Goal: Task Accomplishment & Management: Manage account settings

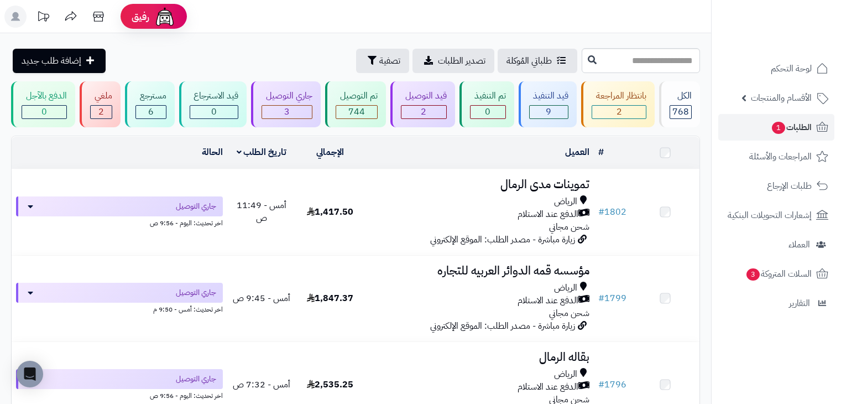
scroll to position [111, 0]
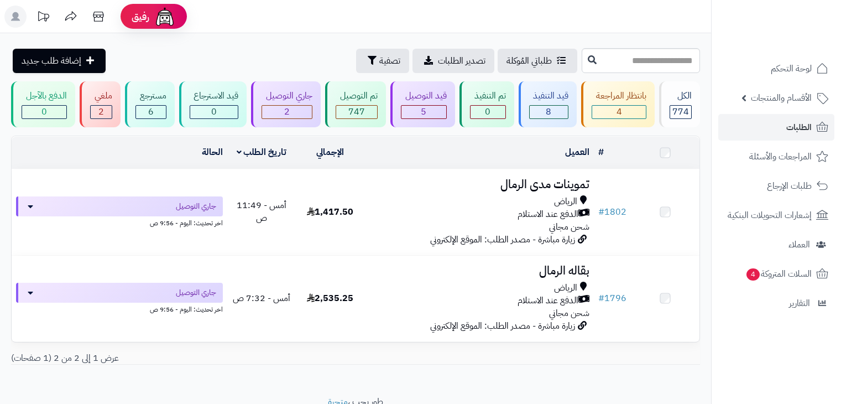
scroll to position [48, 0]
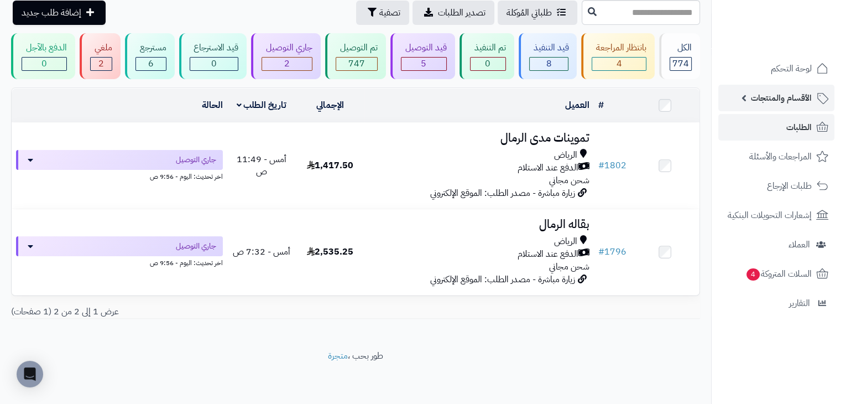
click at [794, 107] on link "الأقسام والمنتجات" at bounding box center [777, 98] width 116 height 27
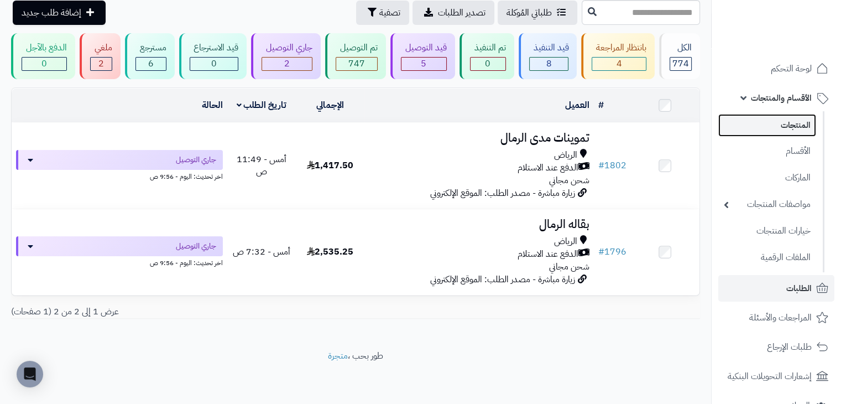
click at [768, 131] on link "المنتجات" at bounding box center [768, 125] width 98 height 23
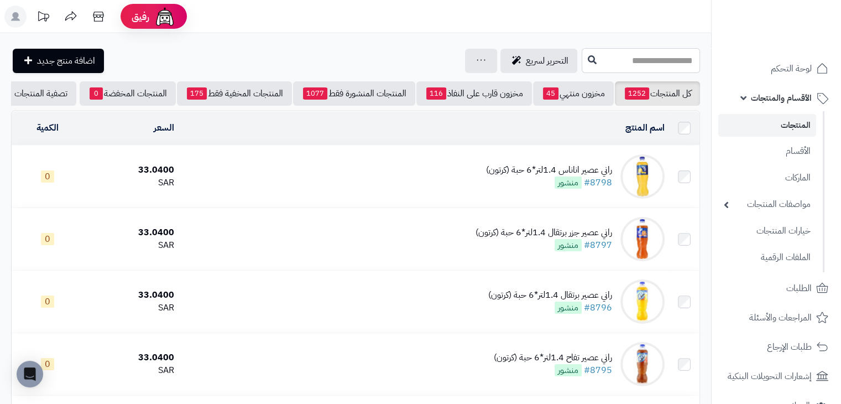
click at [639, 64] on input "text" at bounding box center [641, 60] width 118 height 25
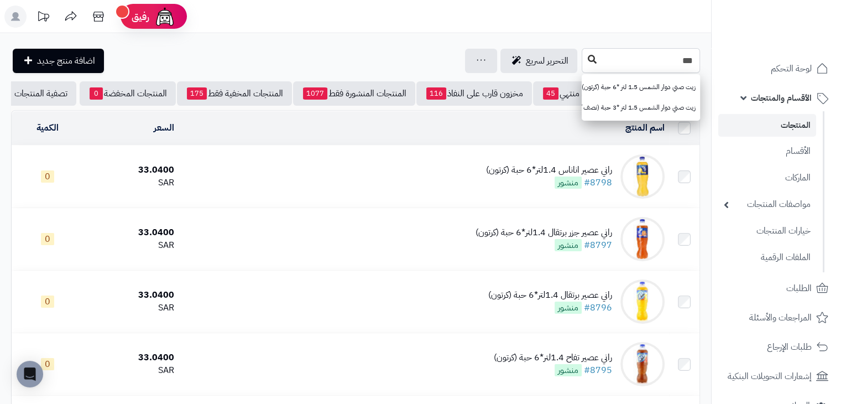
type input "***"
click at [584, 59] on button at bounding box center [592, 59] width 17 height 21
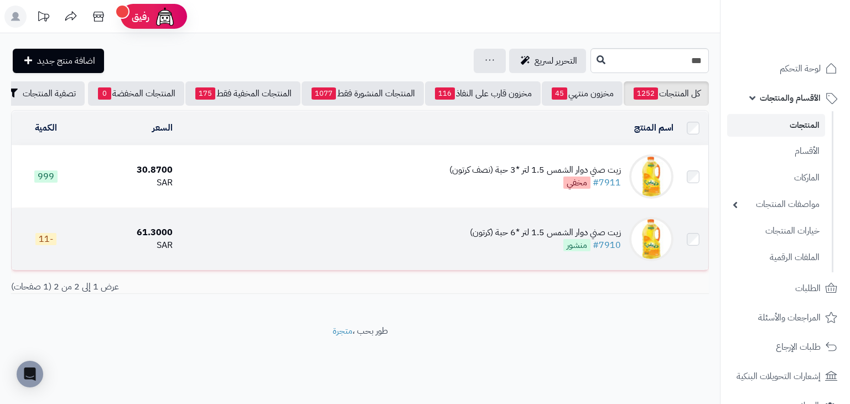
click at [400, 255] on td "زيت صني دوار الشمس 1.5 لتر *6 حبة (كرتون) #7910 منشور" at bounding box center [427, 239] width 501 height 62
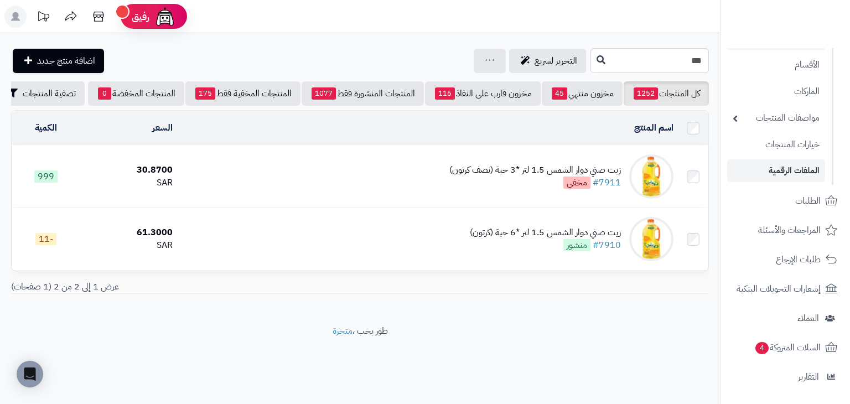
scroll to position [87, 0]
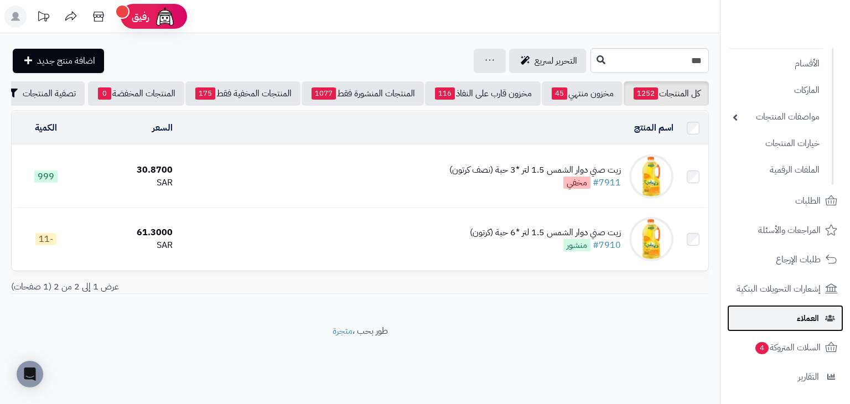
click at [786, 307] on link "العملاء" at bounding box center [785, 318] width 116 height 27
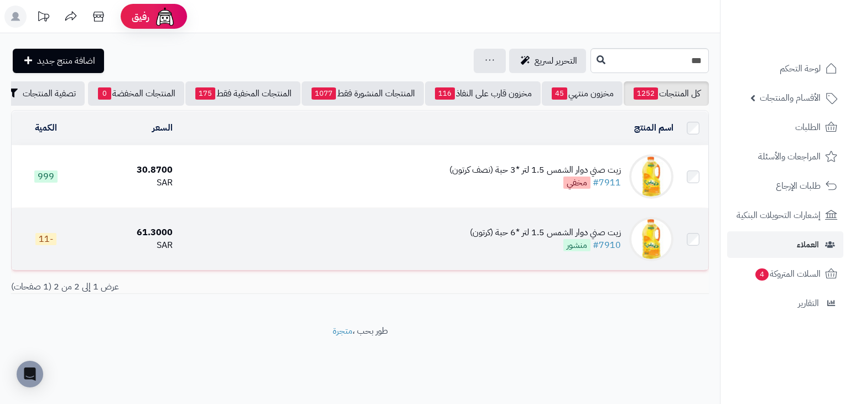
click at [475, 239] on div "زيت صني دوار الشمس 1.5 لتر *6 حبة (كرتون)" at bounding box center [545, 232] width 151 height 13
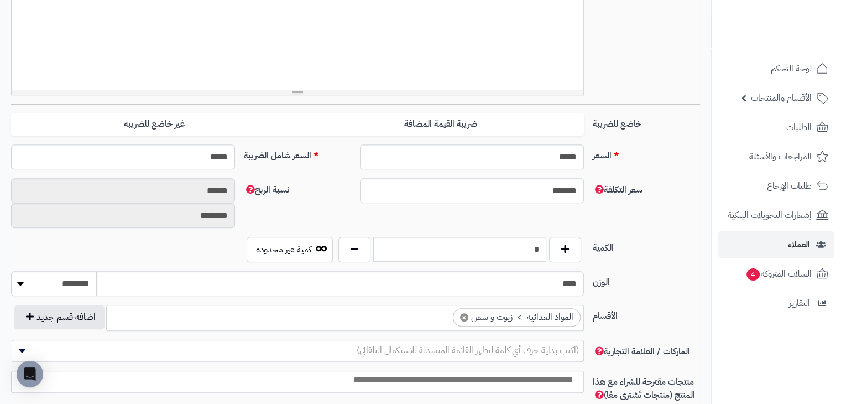
scroll to position [391, 0]
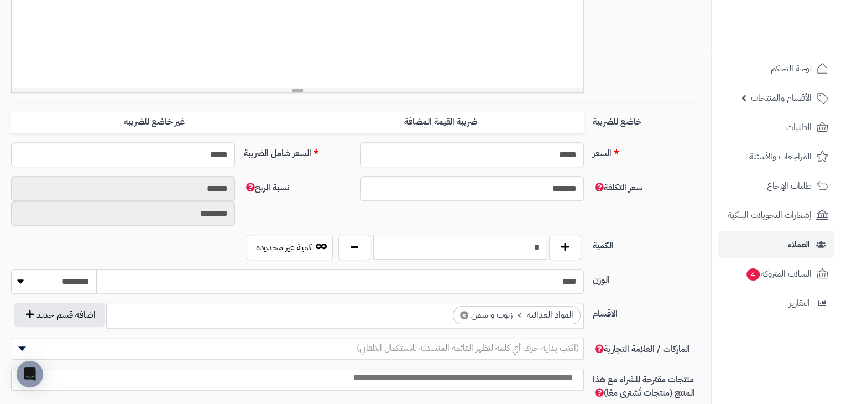
click at [527, 251] on input "*" at bounding box center [459, 247] width 173 height 25
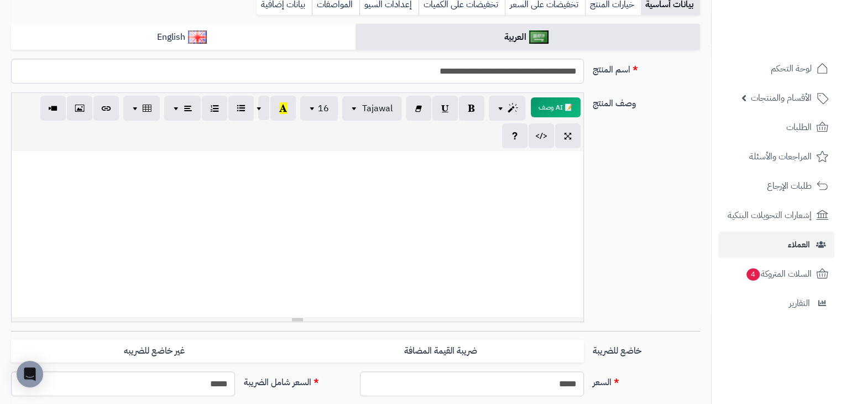
scroll to position [0, 0]
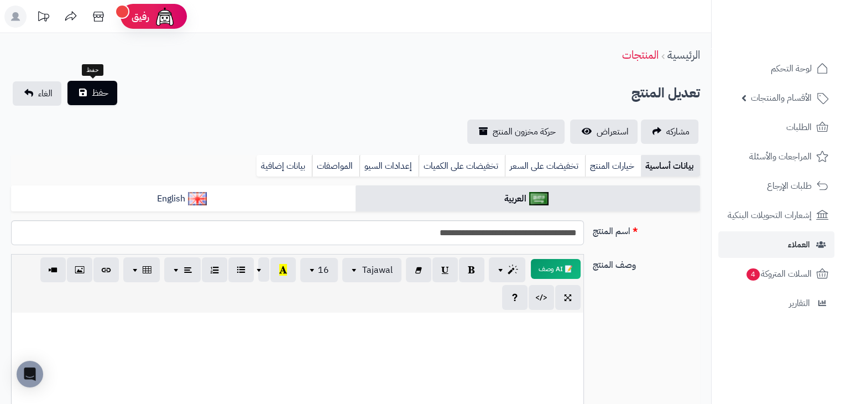
type input "**"
click at [81, 82] on button "حفظ" at bounding box center [92, 93] width 50 height 24
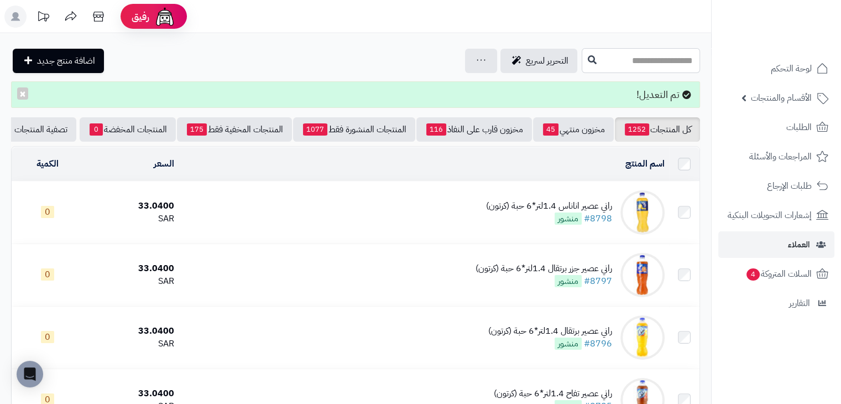
click at [604, 50] on input "text" at bounding box center [641, 60] width 118 height 25
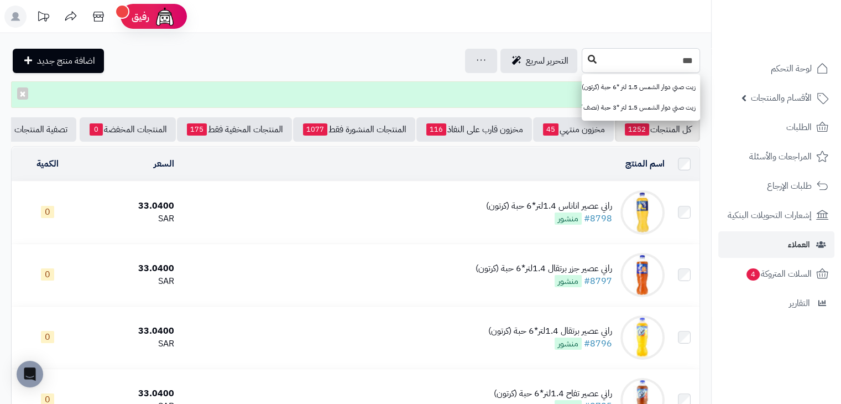
type input "***"
click at [584, 54] on button at bounding box center [592, 59] width 17 height 21
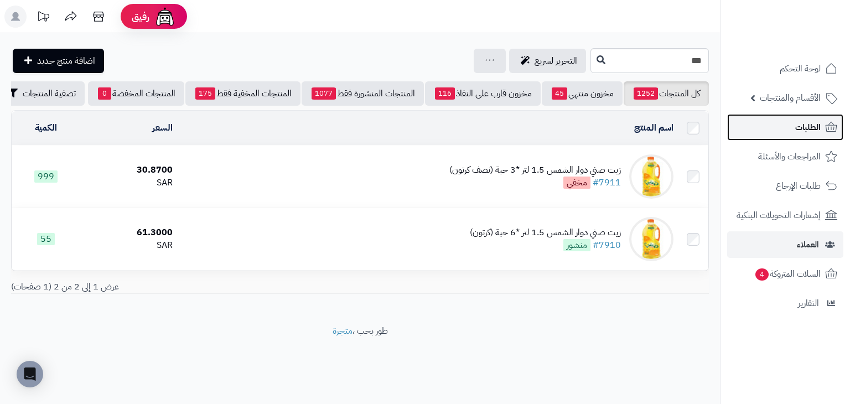
click at [805, 124] on span "الطلبات" at bounding box center [807, 126] width 25 height 15
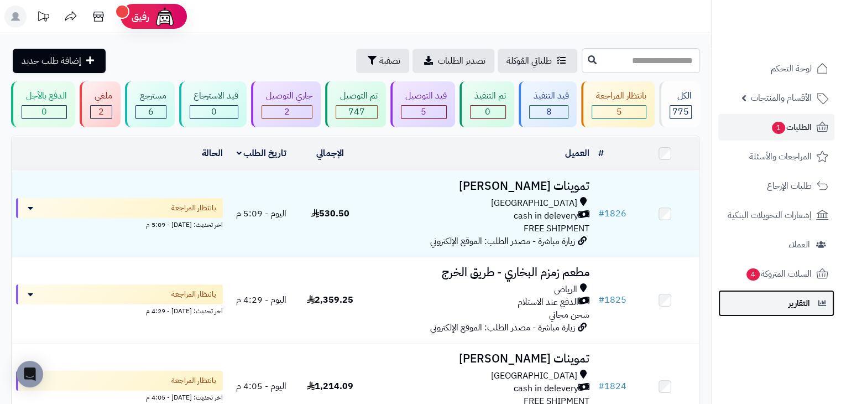
click at [787, 297] on link "التقارير" at bounding box center [777, 303] width 116 height 27
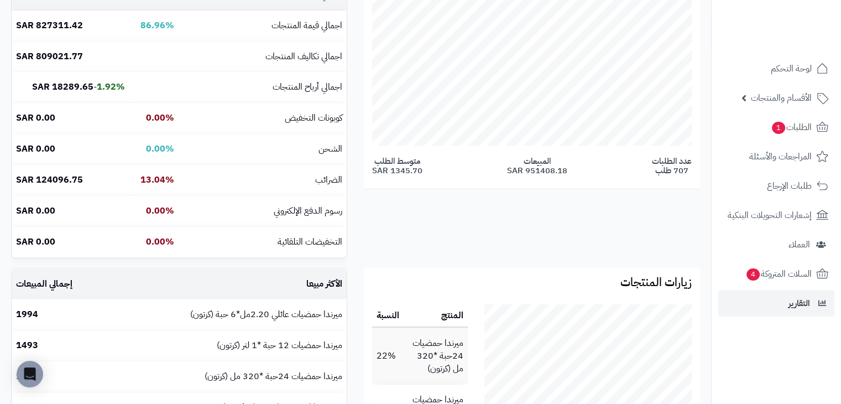
scroll to position [247, 0]
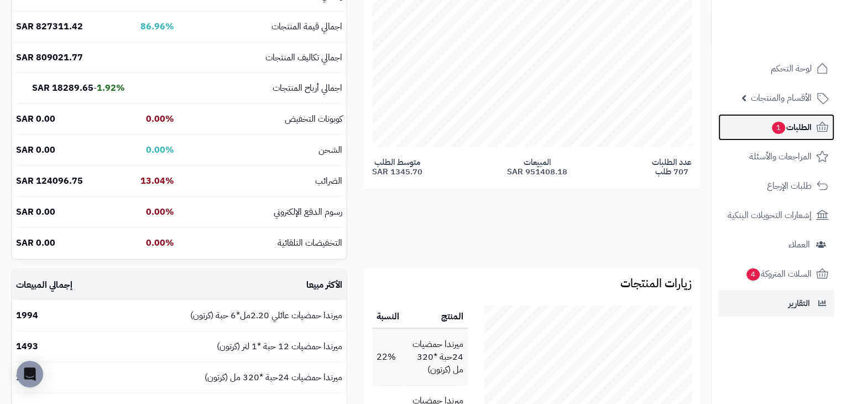
click at [745, 124] on link "الطلبات 1" at bounding box center [777, 127] width 116 height 27
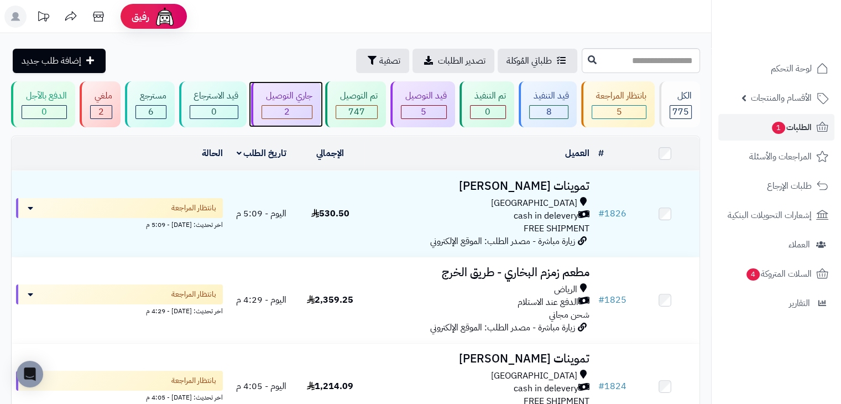
click at [319, 102] on div "جاري التوصيل 2" at bounding box center [286, 104] width 70 height 46
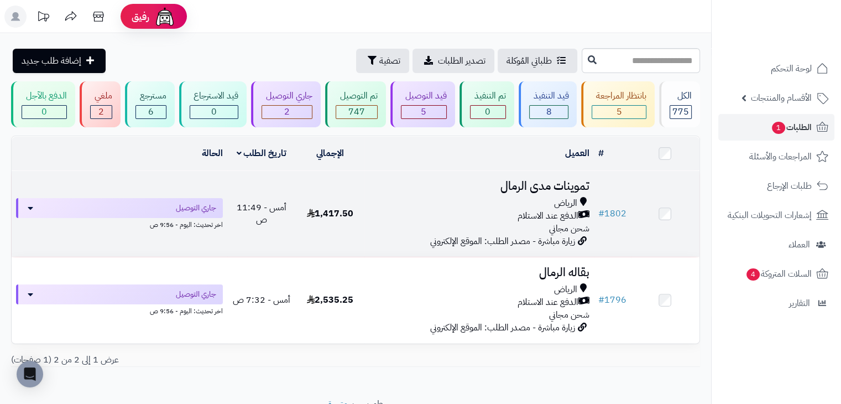
click at [656, 212] on td at bounding box center [665, 214] width 69 height 86
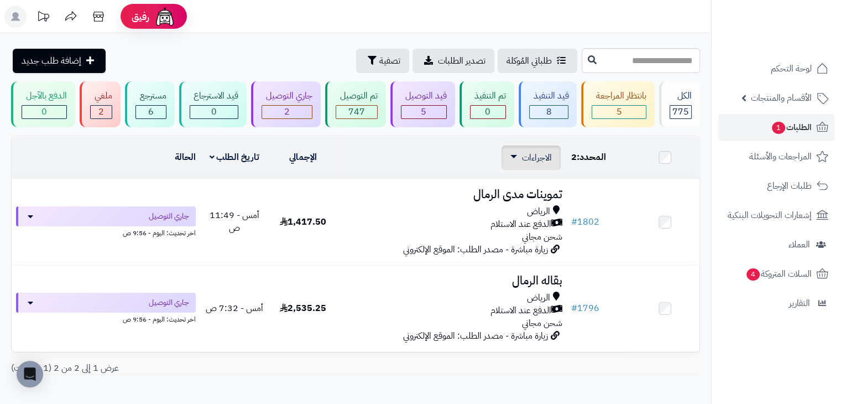
click at [537, 153] on span "الاجراءات" at bounding box center [537, 157] width 30 height 13
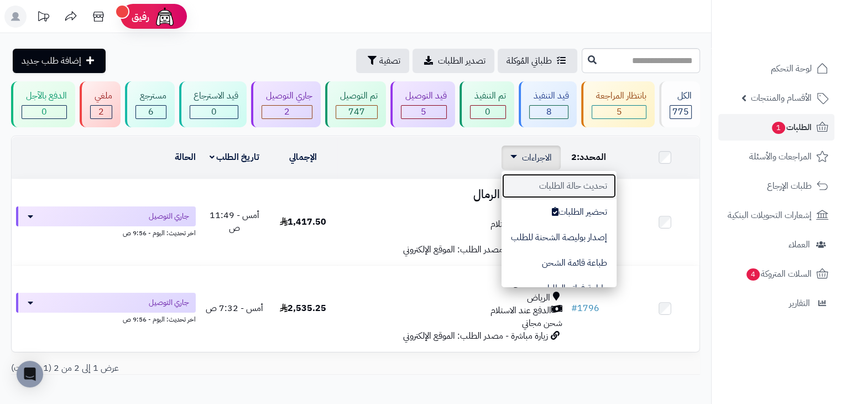
click at [599, 186] on button "تحديث حالة الطلبات" at bounding box center [559, 185] width 115 height 25
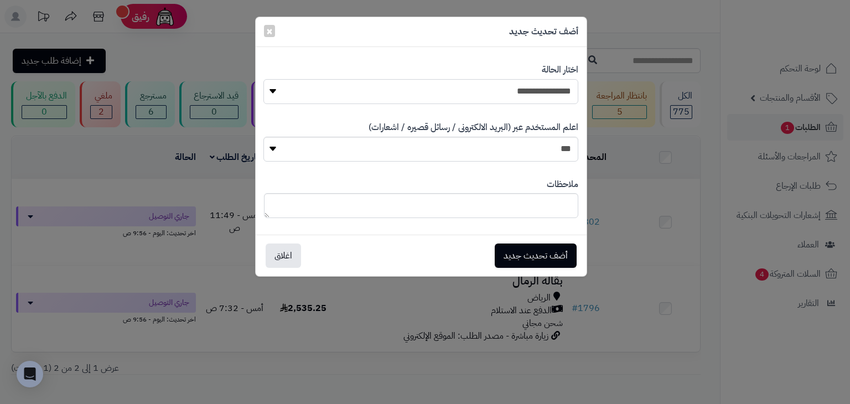
click at [522, 89] on select "**********" at bounding box center [420, 91] width 314 height 25
click at [272, 32] on button "×" at bounding box center [269, 30] width 11 height 12
